Goal: Navigation & Orientation: Find specific page/section

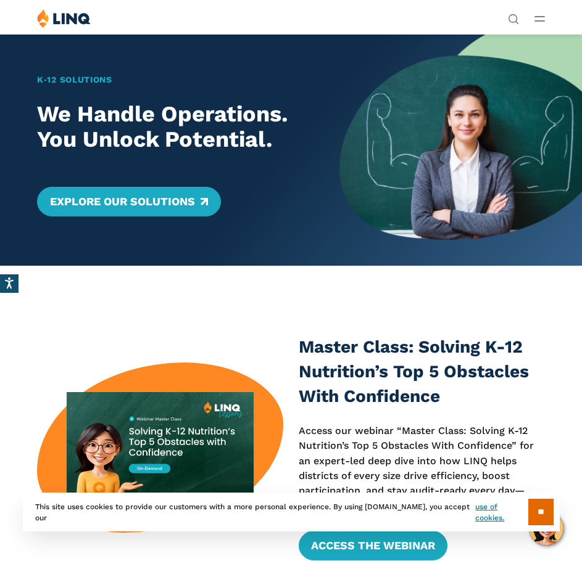
click at [535, 19] on icon "Open Main Menu" at bounding box center [539, 19] width 10 height 6
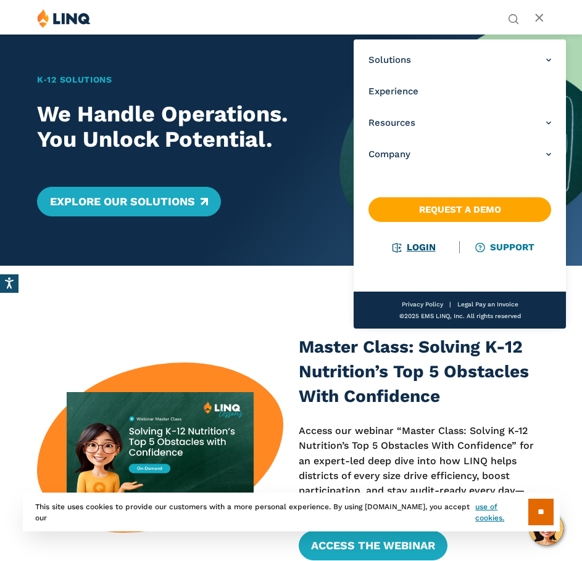
click at [422, 242] on link "Login" at bounding box center [413, 247] width 43 height 11
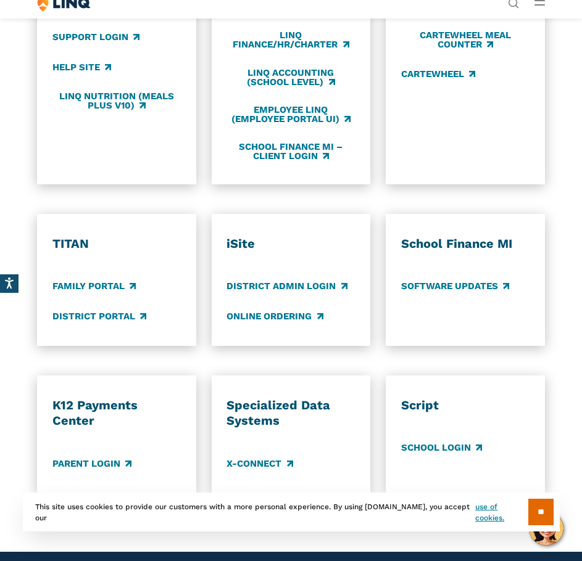
scroll to position [679, 0]
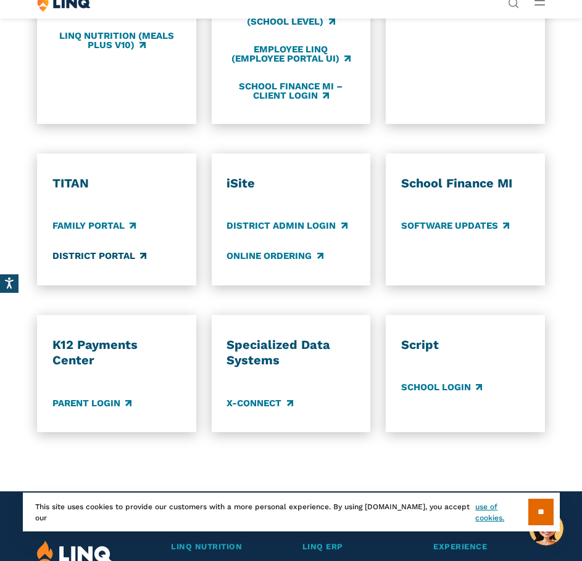
click at [112, 260] on link "District Portal" at bounding box center [99, 256] width 94 height 14
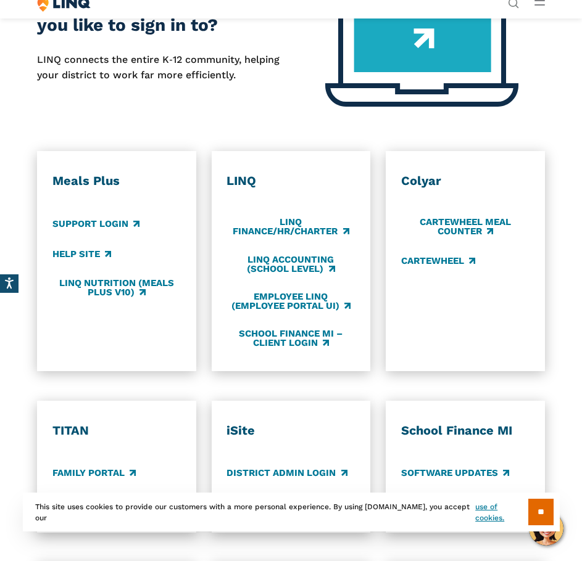
scroll to position [432, 0]
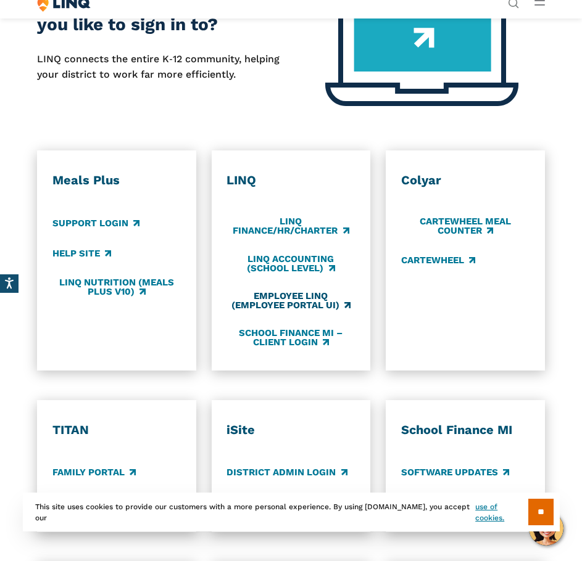
click at [284, 297] on link "Employee LINQ (Employee Portal UI)" at bounding box center [290, 301] width 128 height 20
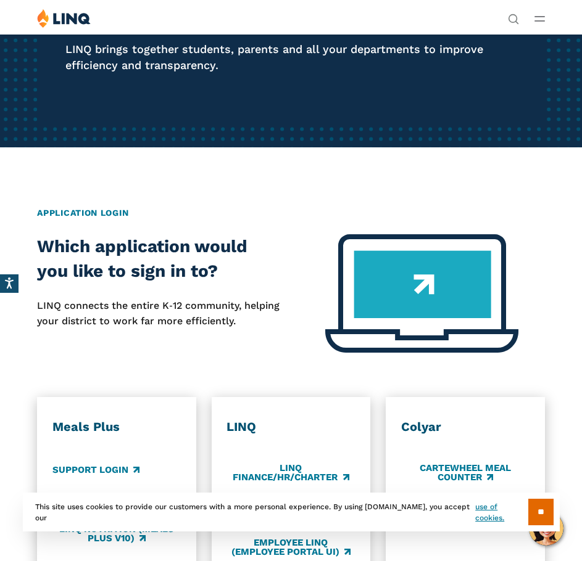
scroll to position [0, 0]
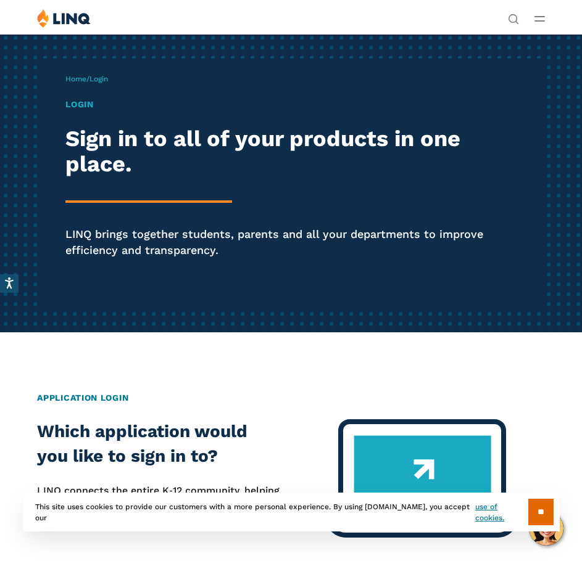
click at [108, 79] on span "Login" at bounding box center [98, 79] width 19 height 9
